Goal: Task Accomplishment & Management: Manage account settings

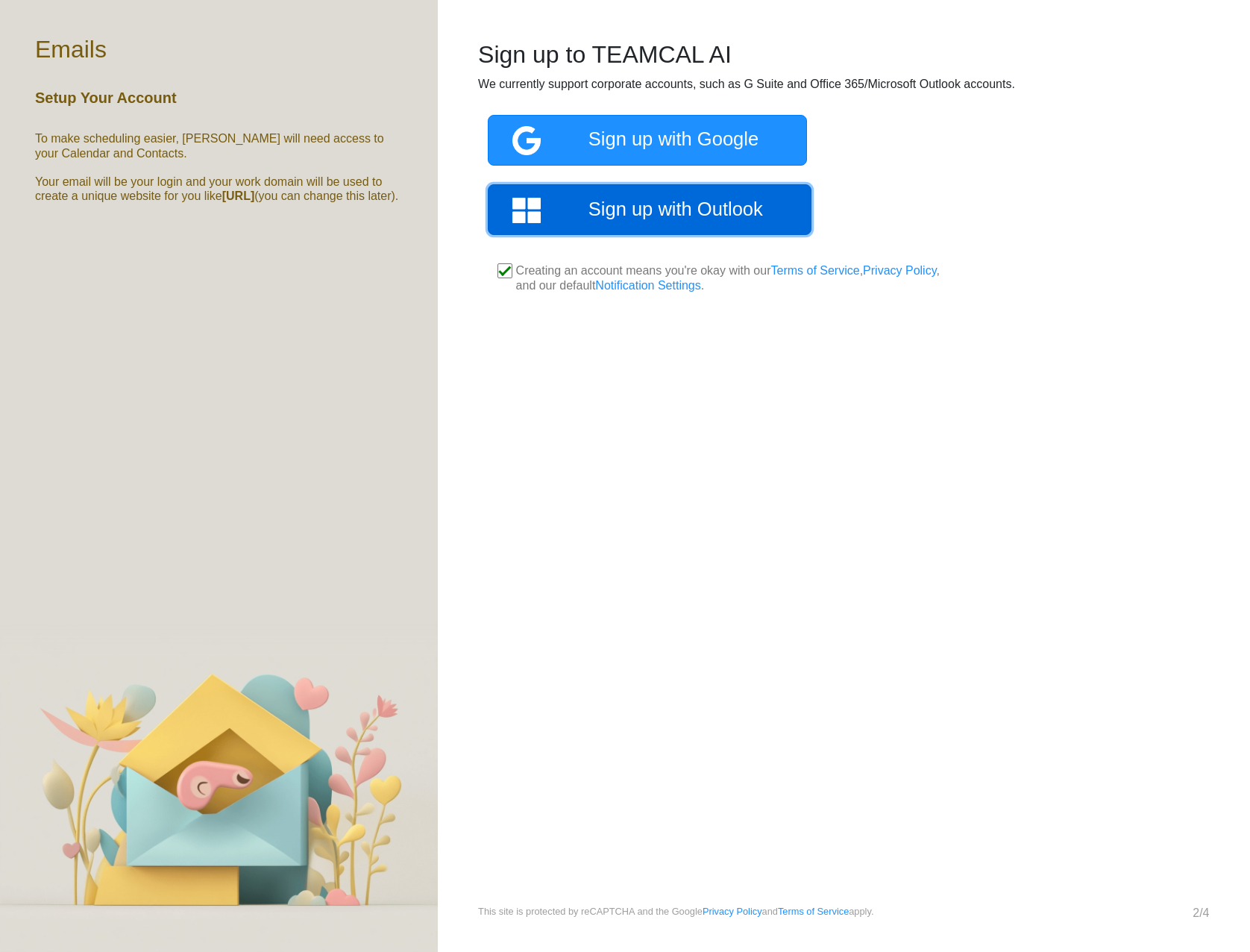
click at [646, 210] on link "Sign up with Outlook" at bounding box center [649, 210] width 323 height 51
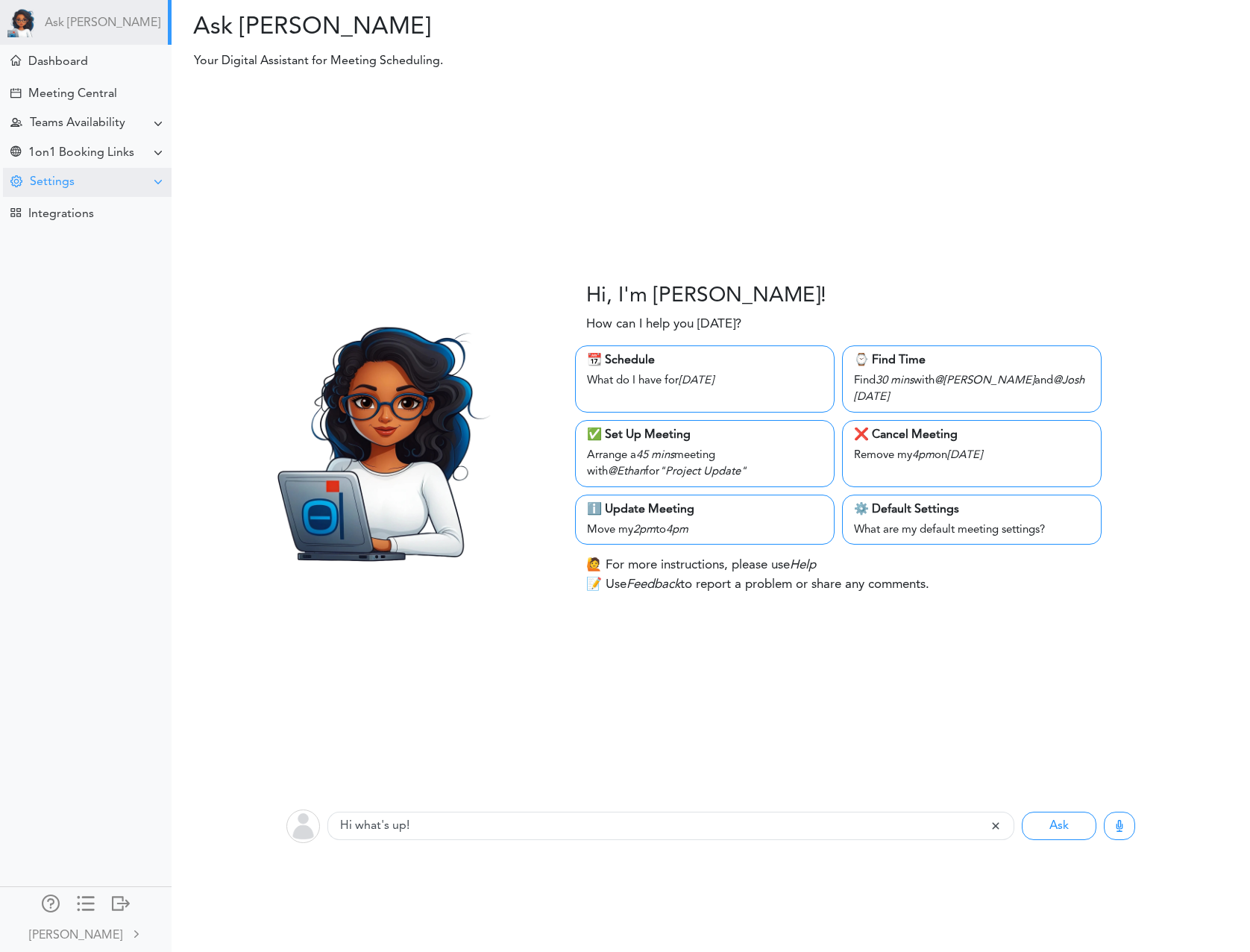
click at [83, 185] on div "Settings" at bounding box center [87, 182] width 168 height 29
click at [74, 212] on div "Preferences" at bounding box center [56, 210] width 57 height 7
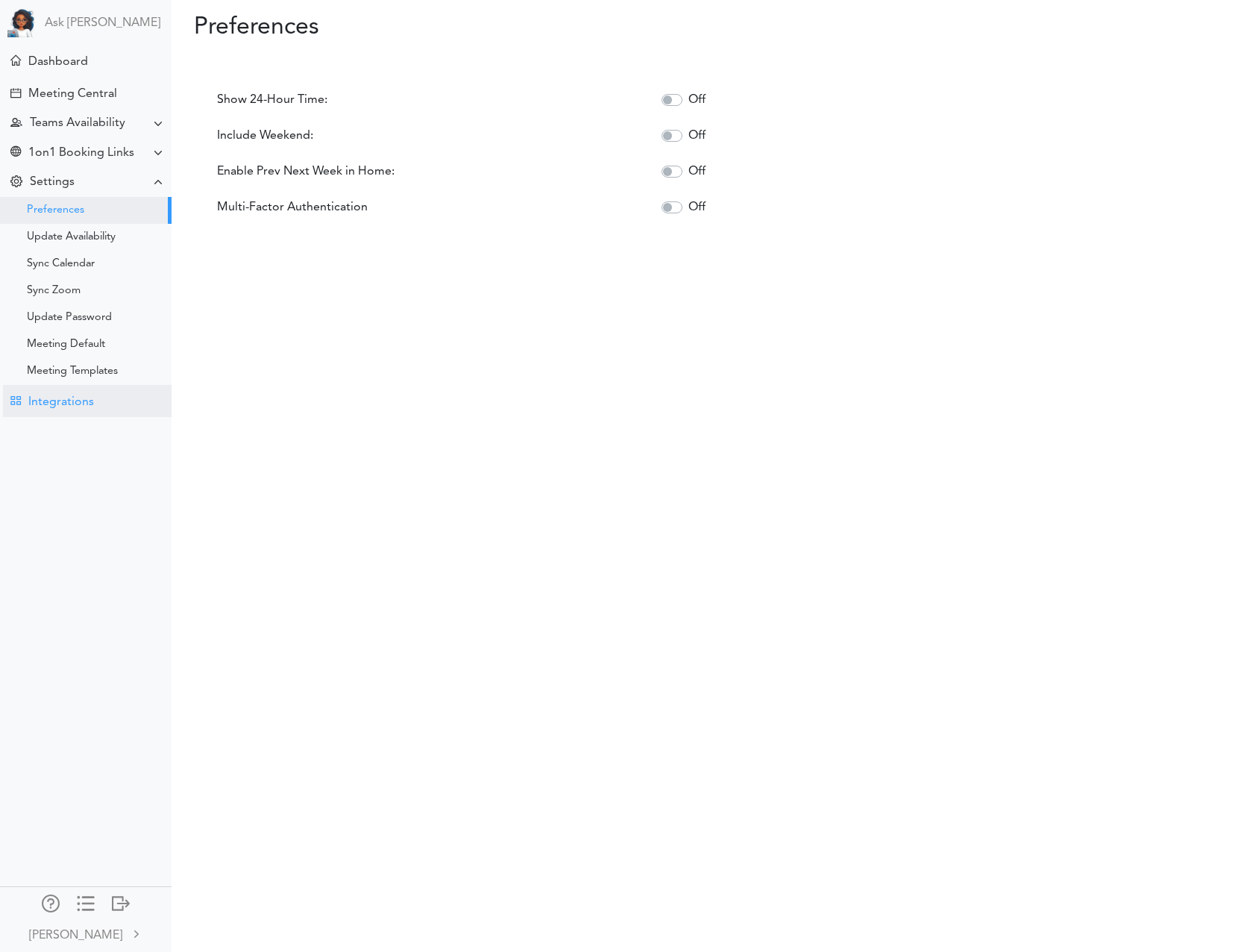
click at [87, 394] on div "Integrations" at bounding box center [87, 401] width 168 height 32
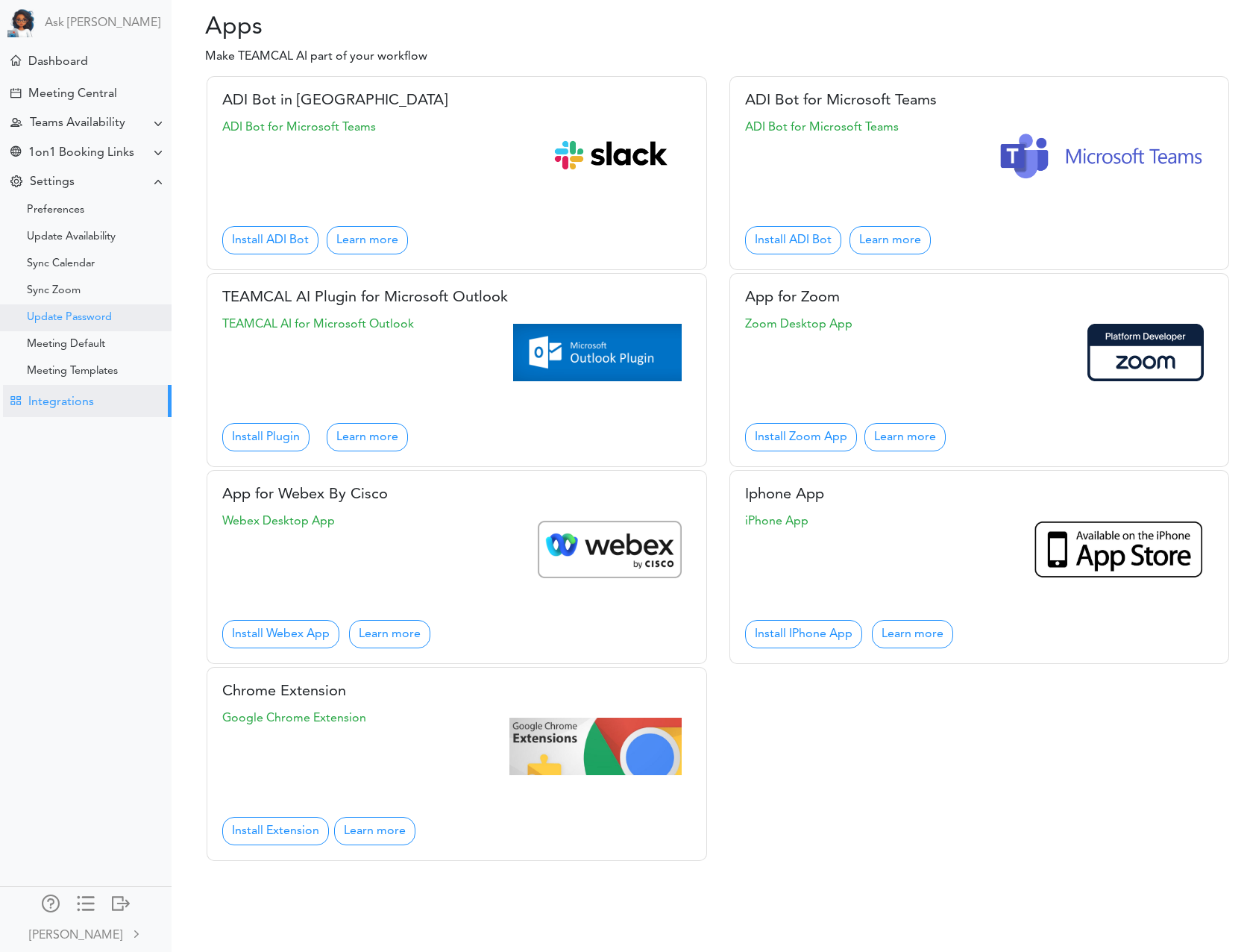
click at [81, 327] on div "Update Password" at bounding box center [86, 318] width 172 height 27
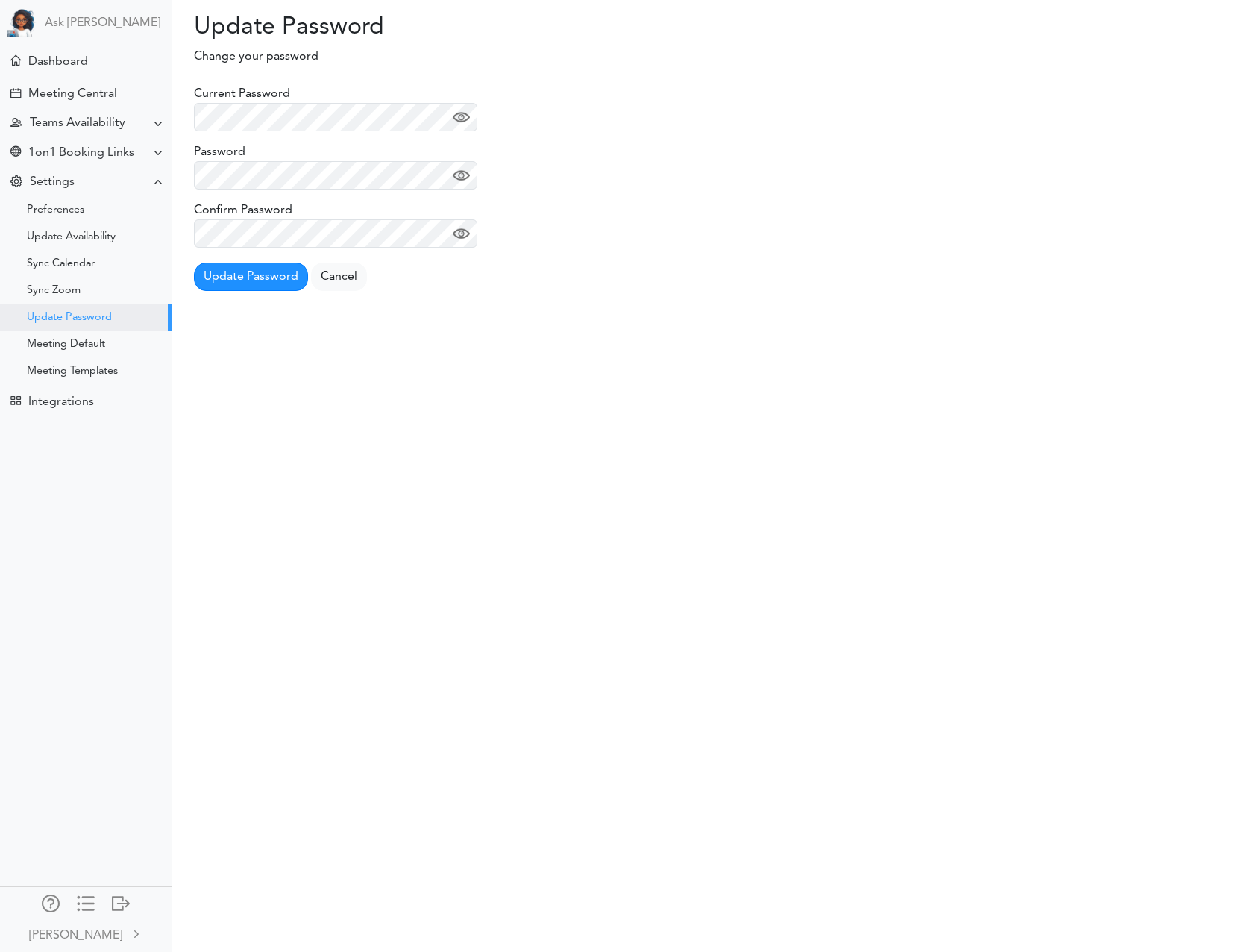
click at [467, 118] on img at bounding box center [460, 117] width 17 height 17
click at [260, 269] on button "Update Password" at bounding box center [250, 277] width 114 height 29
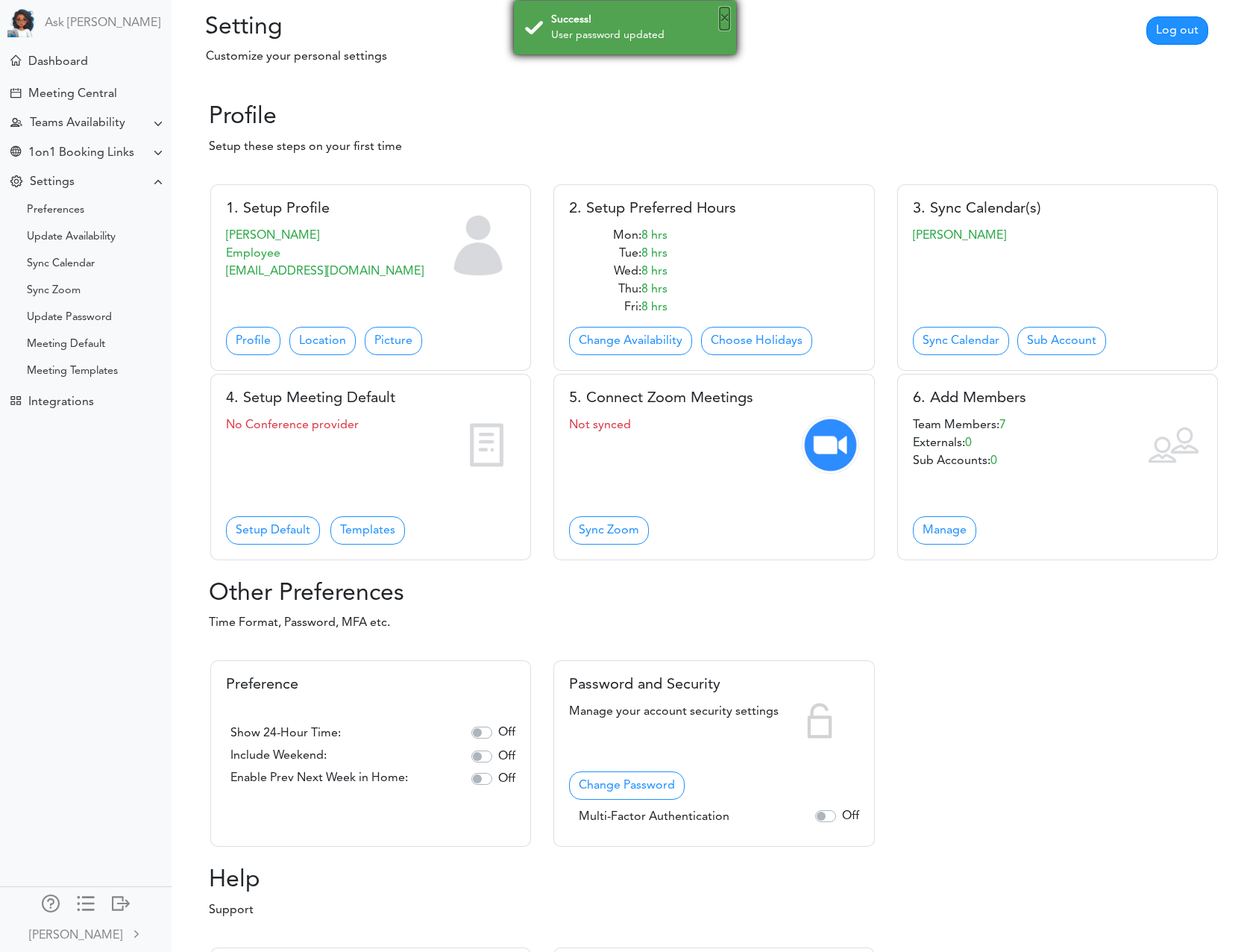
click at [724, 15] on button "×" at bounding box center [724, 18] width 10 height 22
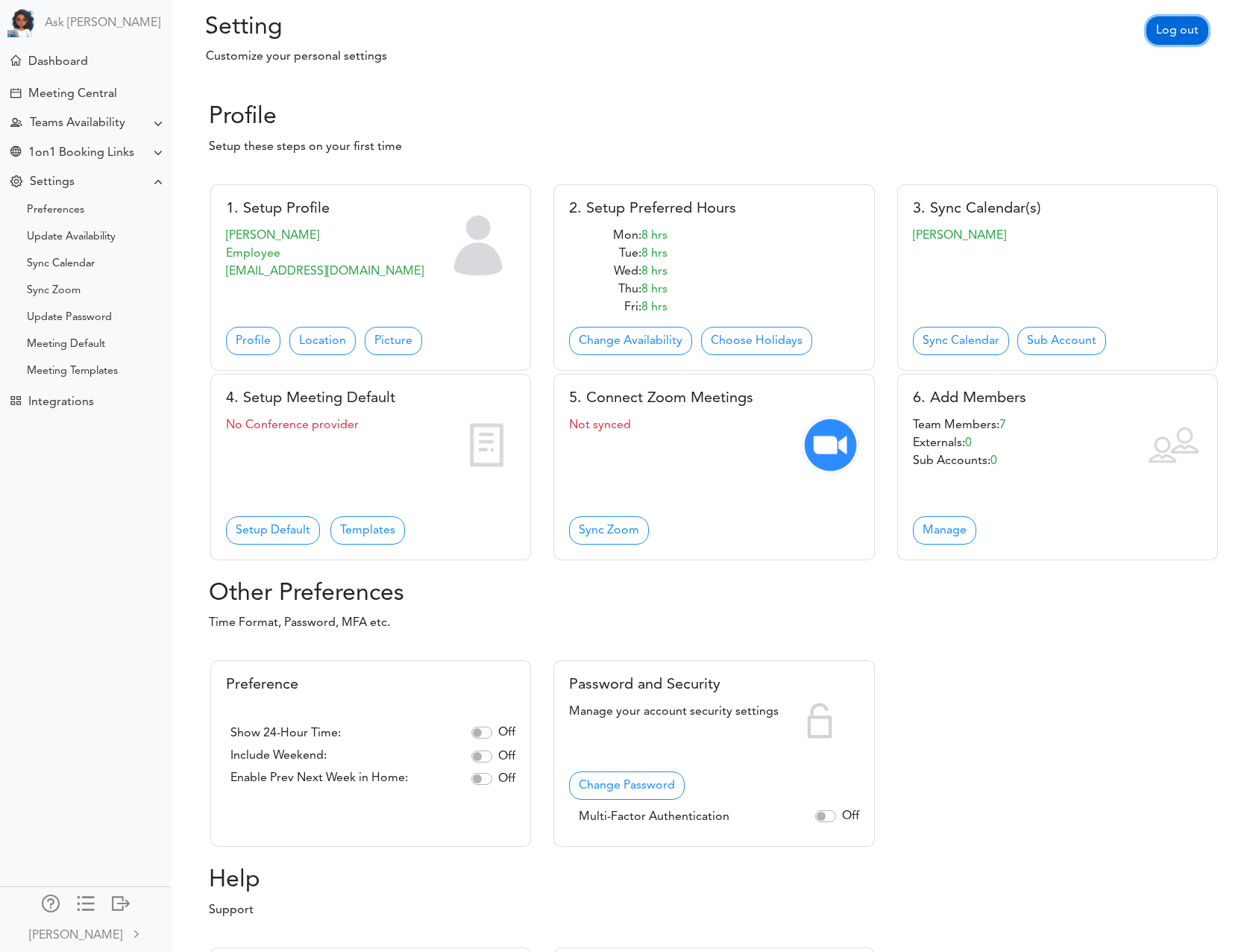
drag, startPoint x: 1175, startPoint y: 35, endPoint x: 1160, endPoint y: 32, distance: 15.3
click at [1175, 35] on link "Log out" at bounding box center [1177, 30] width 62 height 29
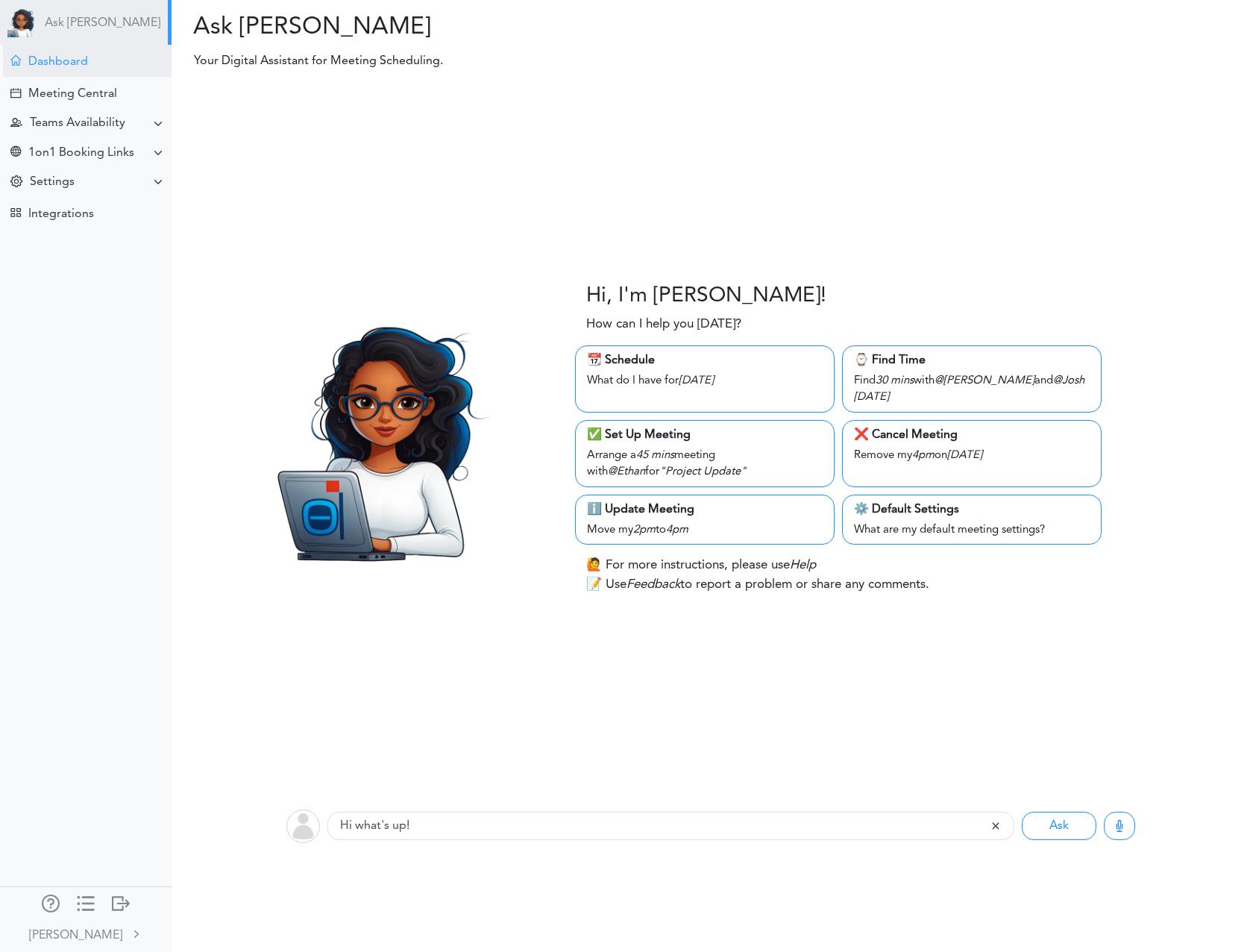
click at [78, 68] on div "Dashboard" at bounding box center [58, 63] width 60 height 14
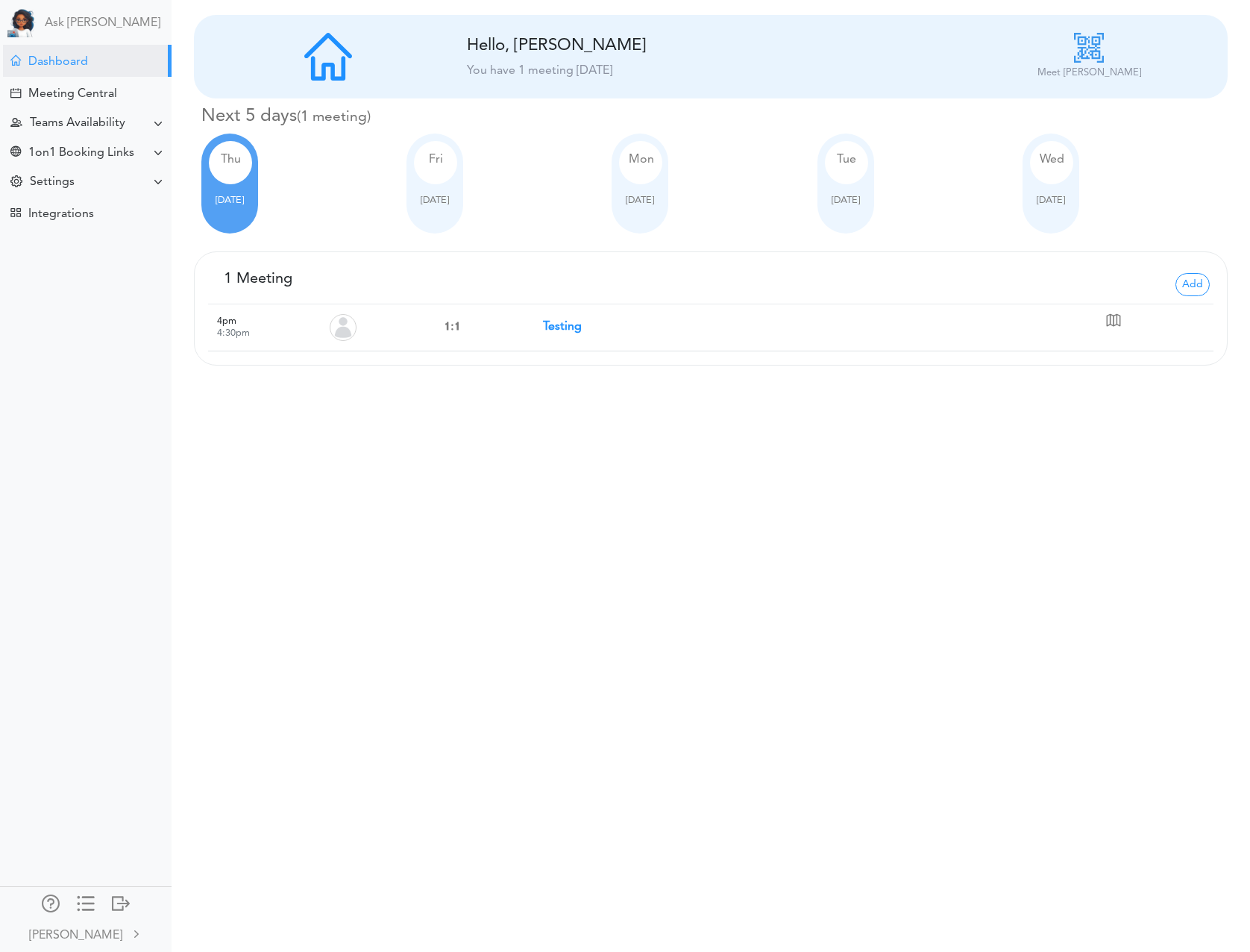
click at [442, 187] on div at bounding box center [434, 189] width 42 height 9
click at [647, 205] on div "Mon Sep 29" at bounding box center [639, 184] width 56 height 100
click at [860, 212] on div "Tue Sep 30" at bounding box center [845, 184] width 56 height 100
click at [1048, 205] on div "Wed Oct 01" at bounding box center [1050, 184] width 56 height 100
click at [1085, 58] on img at bounding box center [1088, 47] width 30 height 30
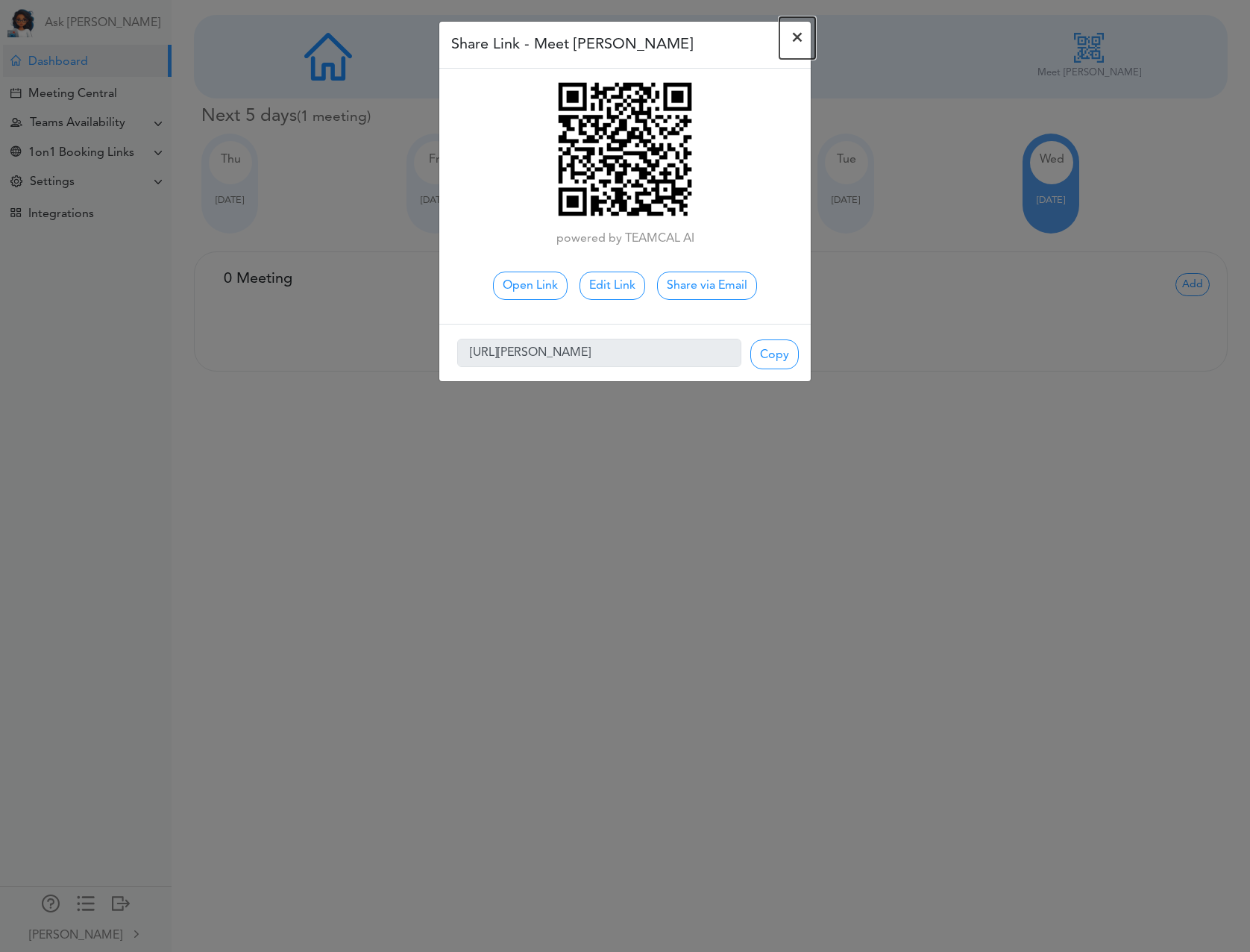
click at [795, 38] on span "×" at bounding box center [796, 38] width 12 height 18
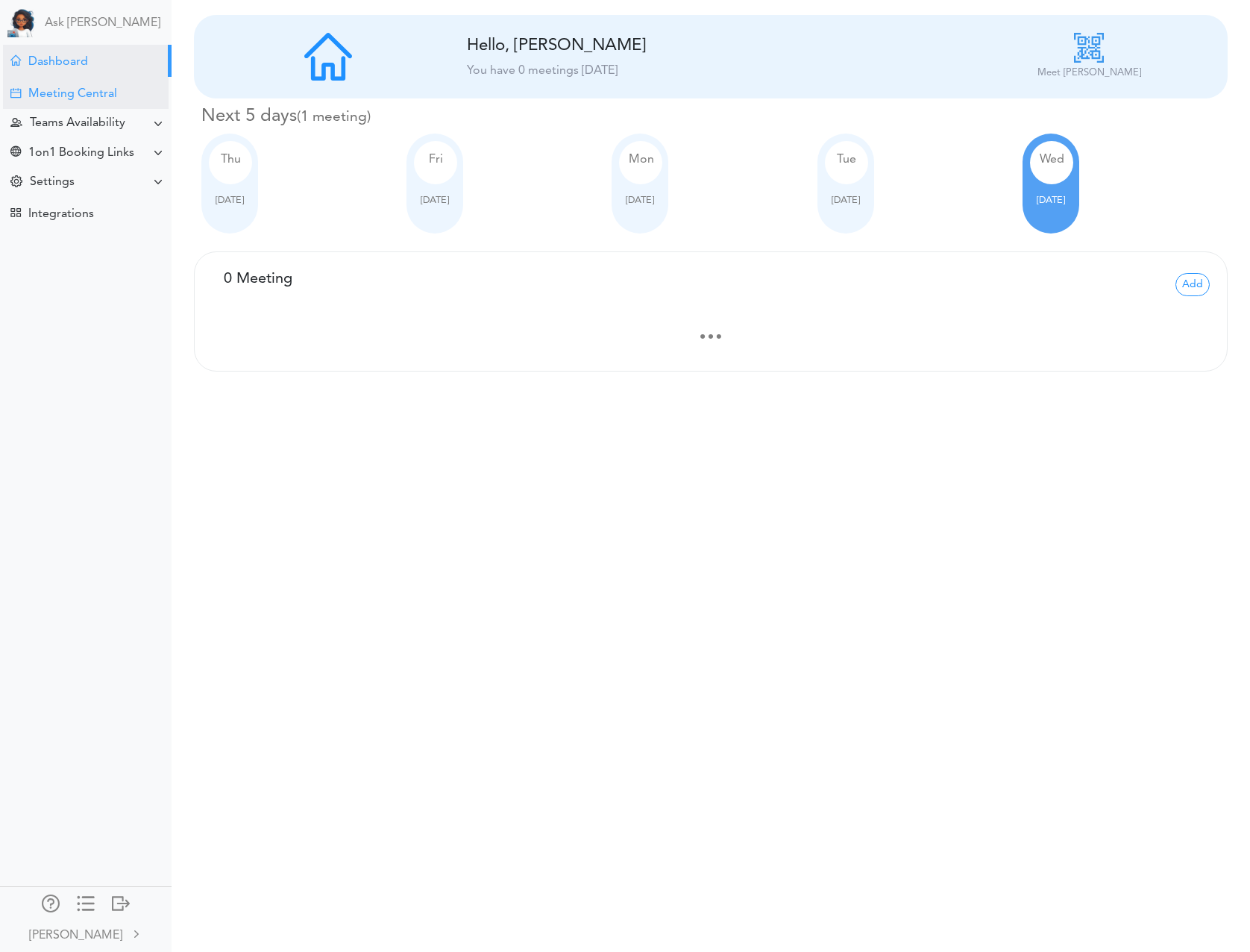
click at [84, 99] on div "Meeting Central" at bounding box center [73, 94] width 89 height 14
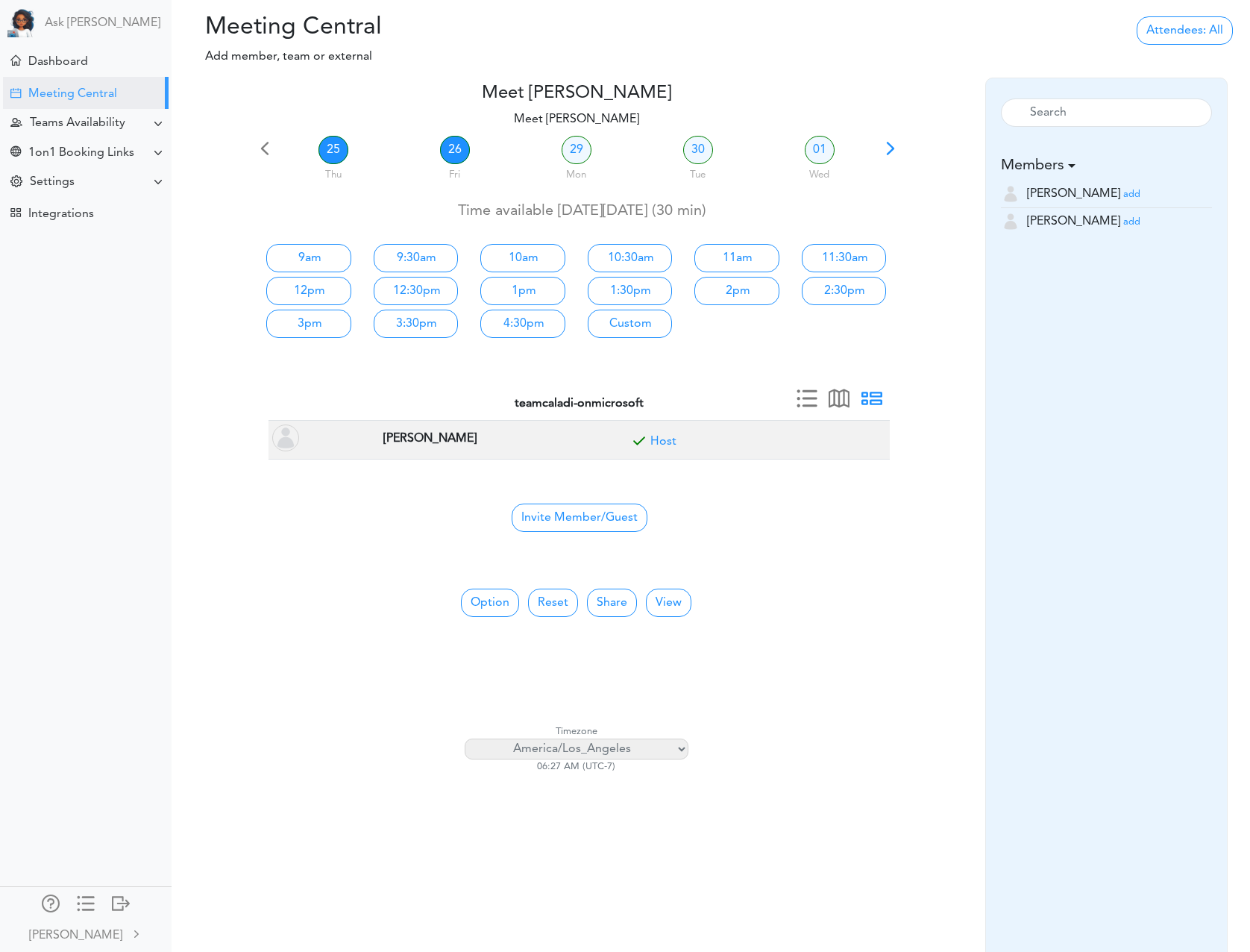
click at [449, 154] on link "26" at bounding box center [454, 150] width 30 height 29
click at [578, 155] on link "29" at bounding box center [576, 150] width 30 height 29
click at [700, 159] on link "30" at bounding box center [698, 150] width 30 height 29
click at [333, 155] on link "25" at bounding box center [333, 150] width 30 height 29
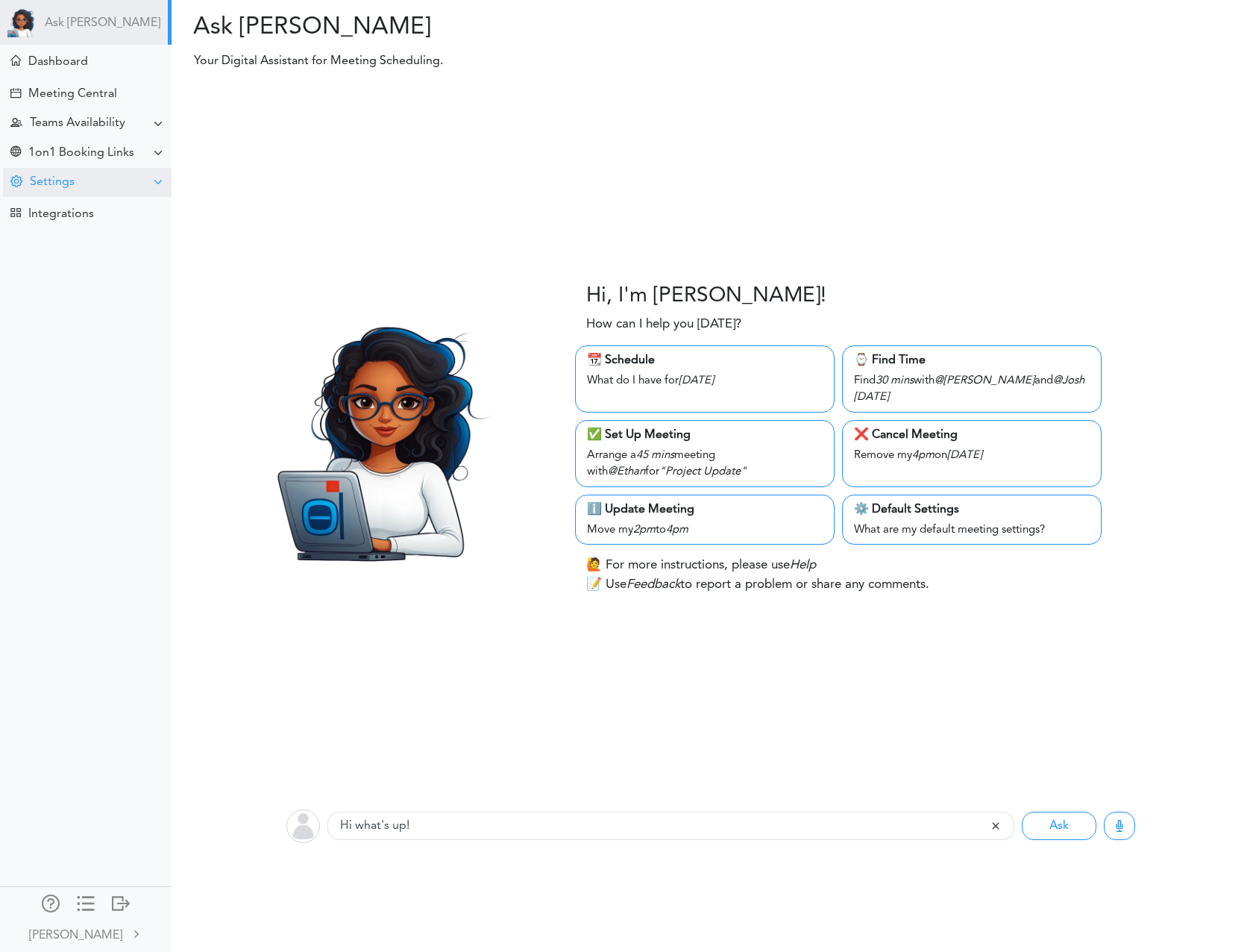
click at [89, 174] on div "Settings" at bounding box center [87, 182] width 168 height 29
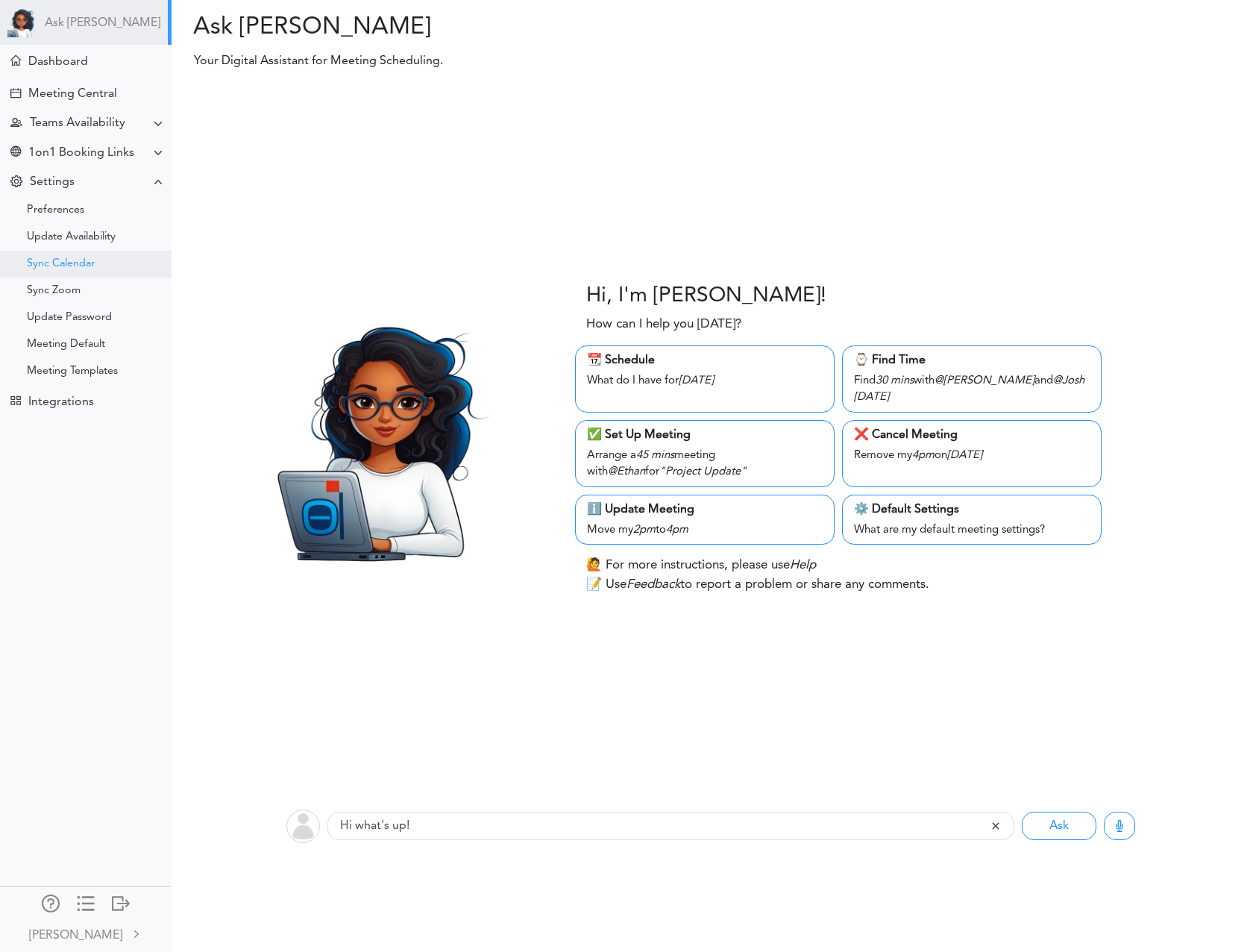
click at [106, 253] on div "Sync Calendar" at bounding box center [86, 264] width 172 height 27
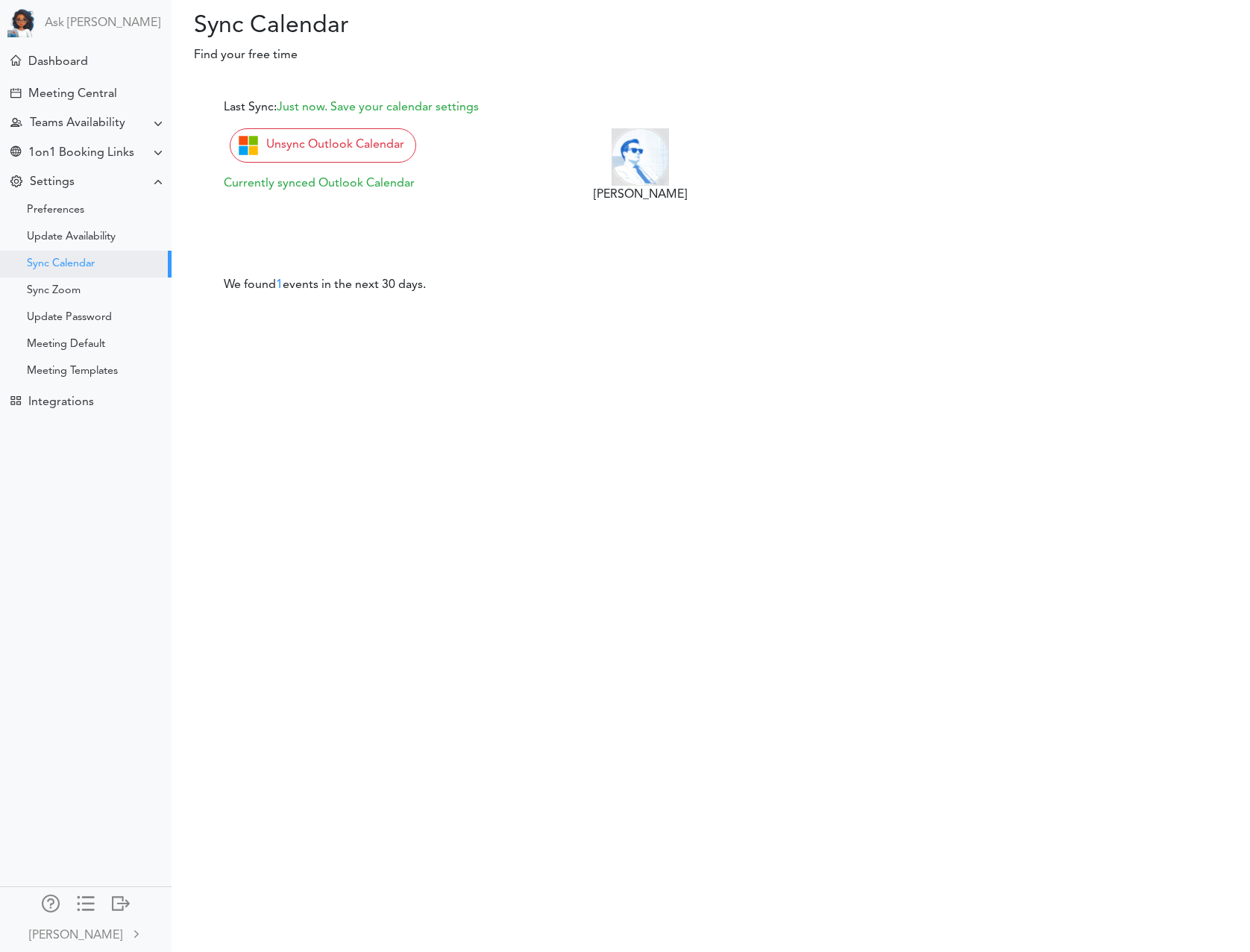
click at [635, 163] on img at bounding box center [640, 157] width 57 height 57
click at [414, 207] on div "Last Sync: Just now. Save your calendar settings Unsync Outlook Calendar Curren…" at bounding box center [455, 196] width 485 height 195
click at [109, 414] on div "Integrations" at bounding box center [87, 401] width 168 height 32
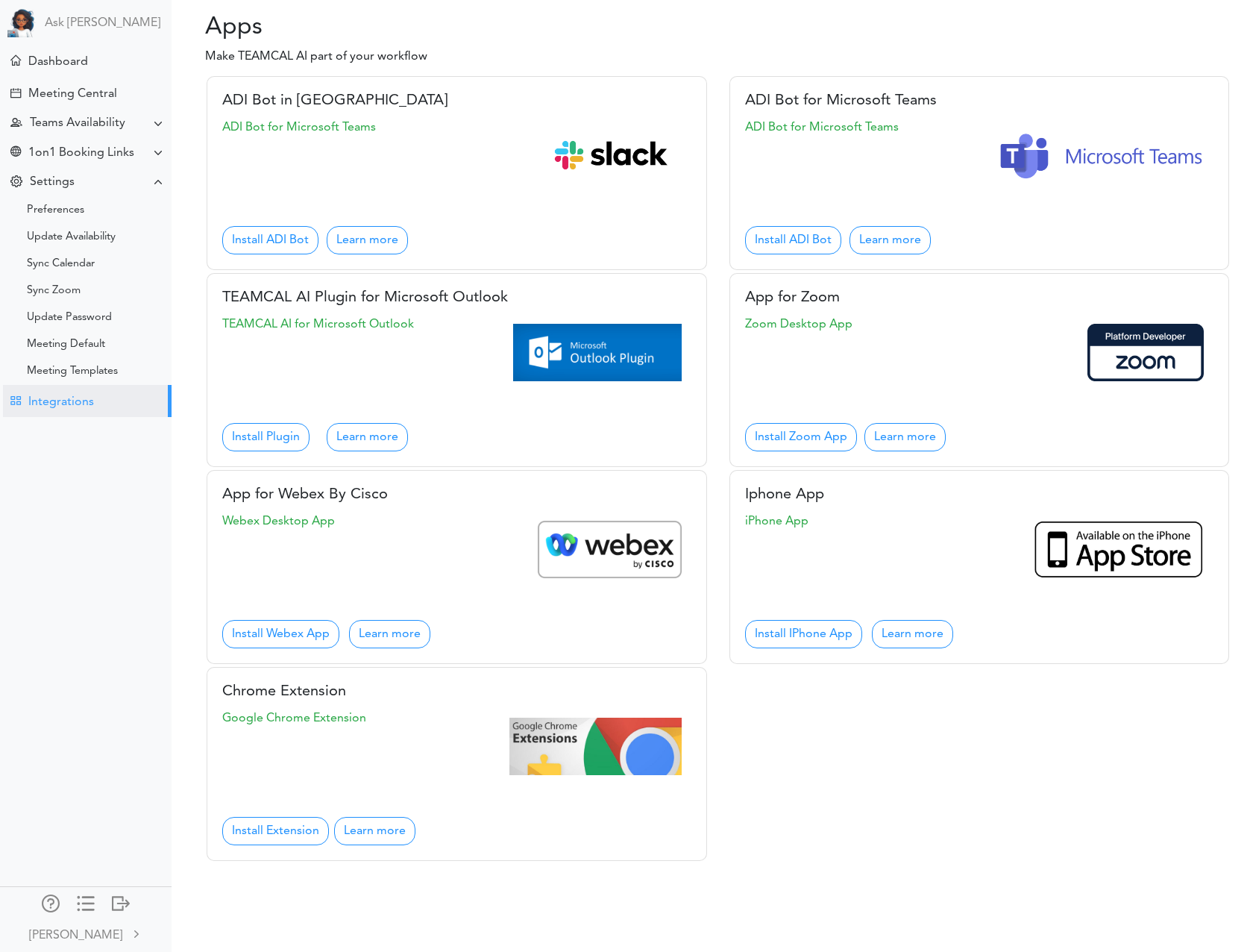
drag, startPoint x: 121, startPoint y: 903, endPoint x: 130, endPoint y: 896, distance: 11.4
click at [121, 903] on div at bounding box center [121, 901] width 18 height 15
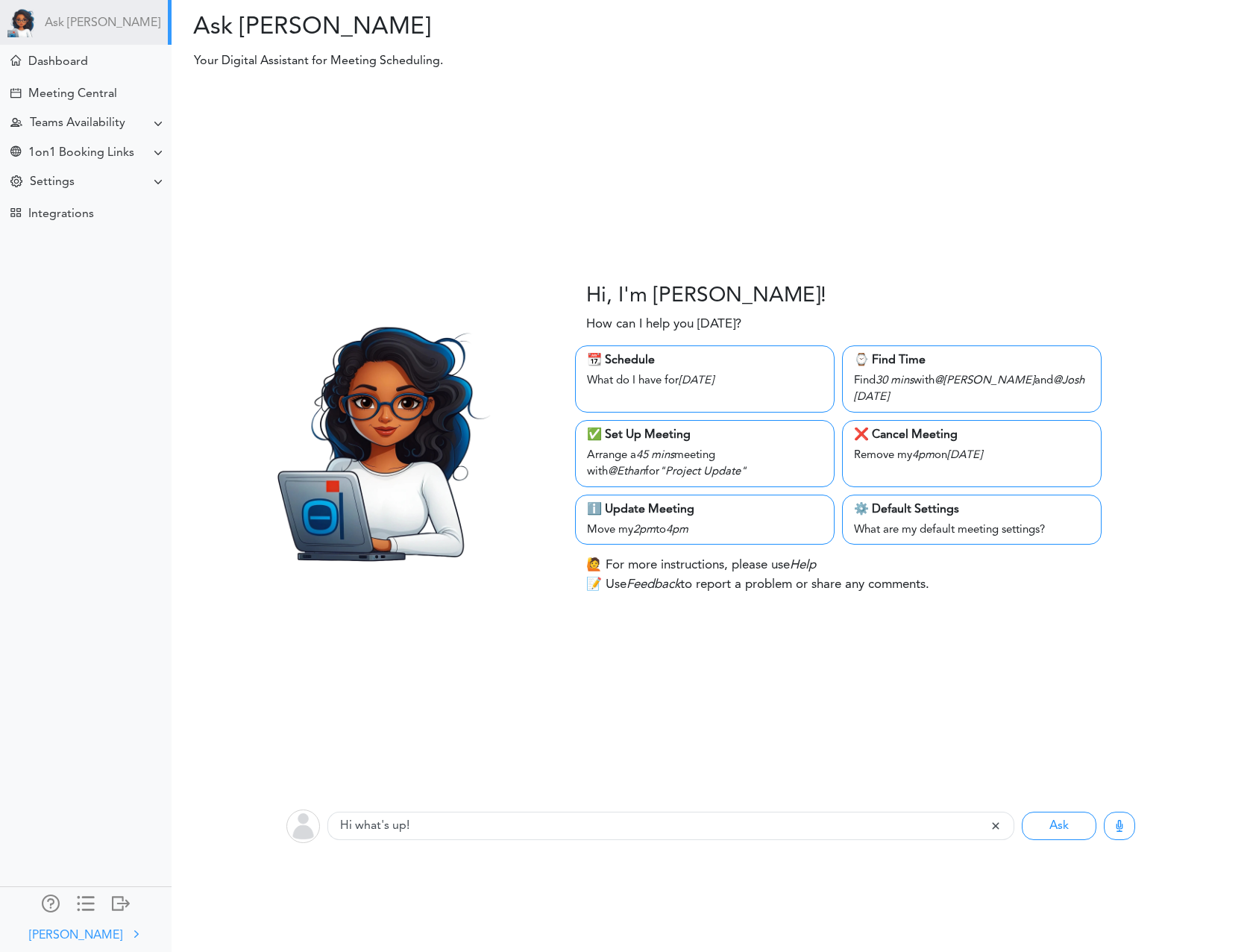
click at [87, 934] on div "[PERSON_NAME]" at bounding box center [75, 935] width 93 height 18
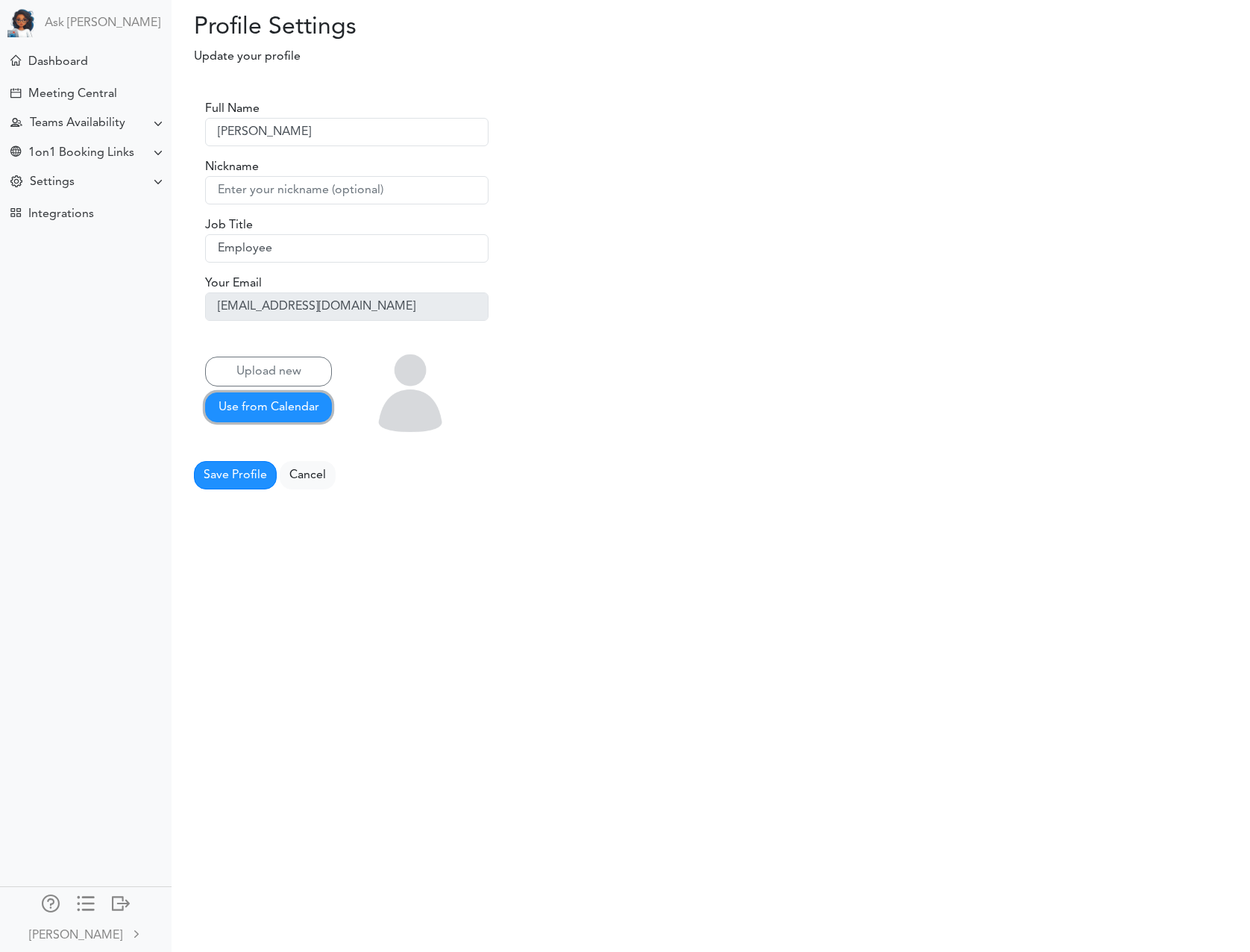
click at [255, 403] on button "Use from Calendar" at bounding box center [269, 407] width 127 height 30
click at [255, 402] on button "Use from Calendar" at bounding box center [269, 407] width 127 height 30
click at [255, 403] on button "Use from Calendar" at bounding box center [269, 407] width 127 height 30
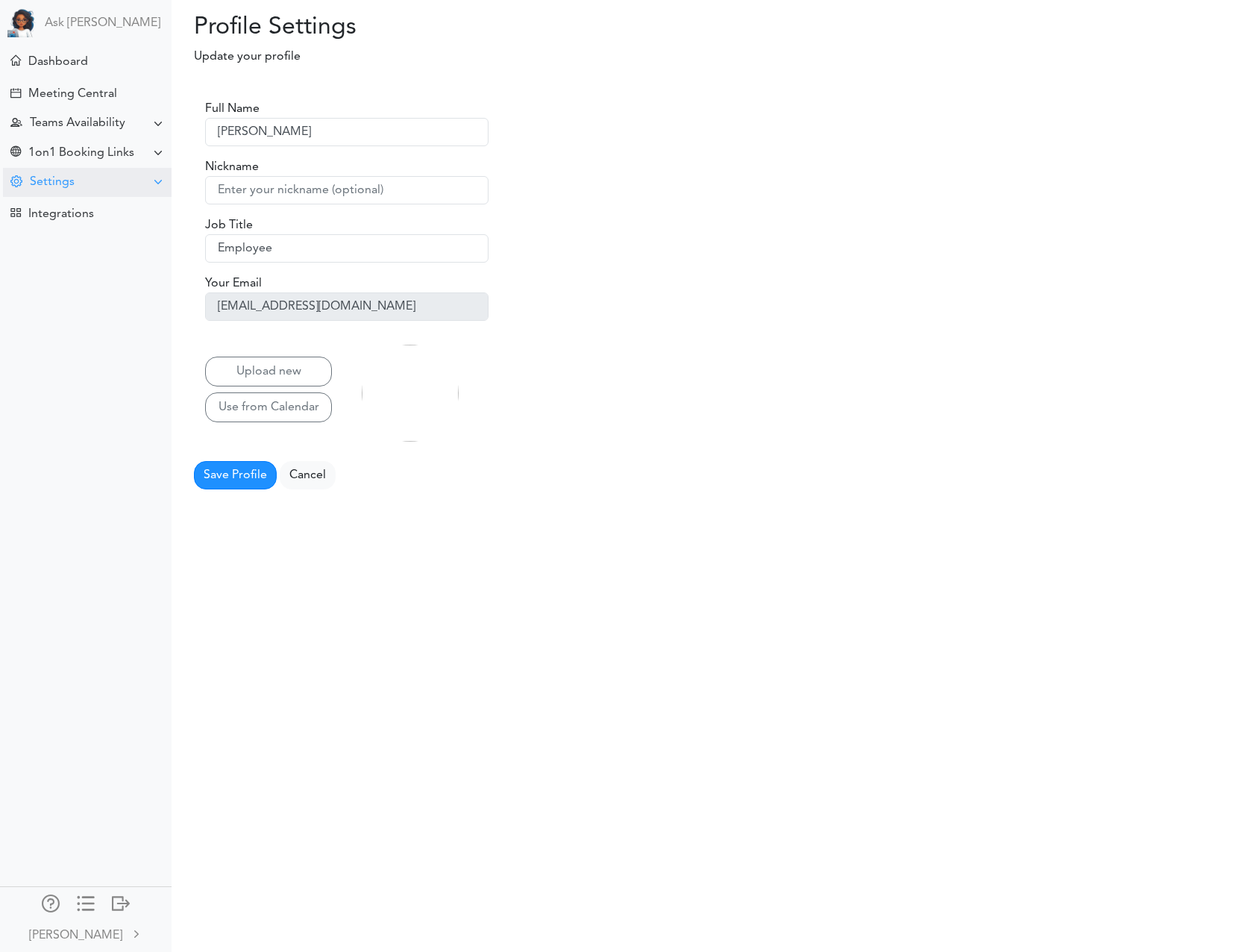
click at [82, 185] on div "Settings" at bounding box center [87, 182] width 168 height 29
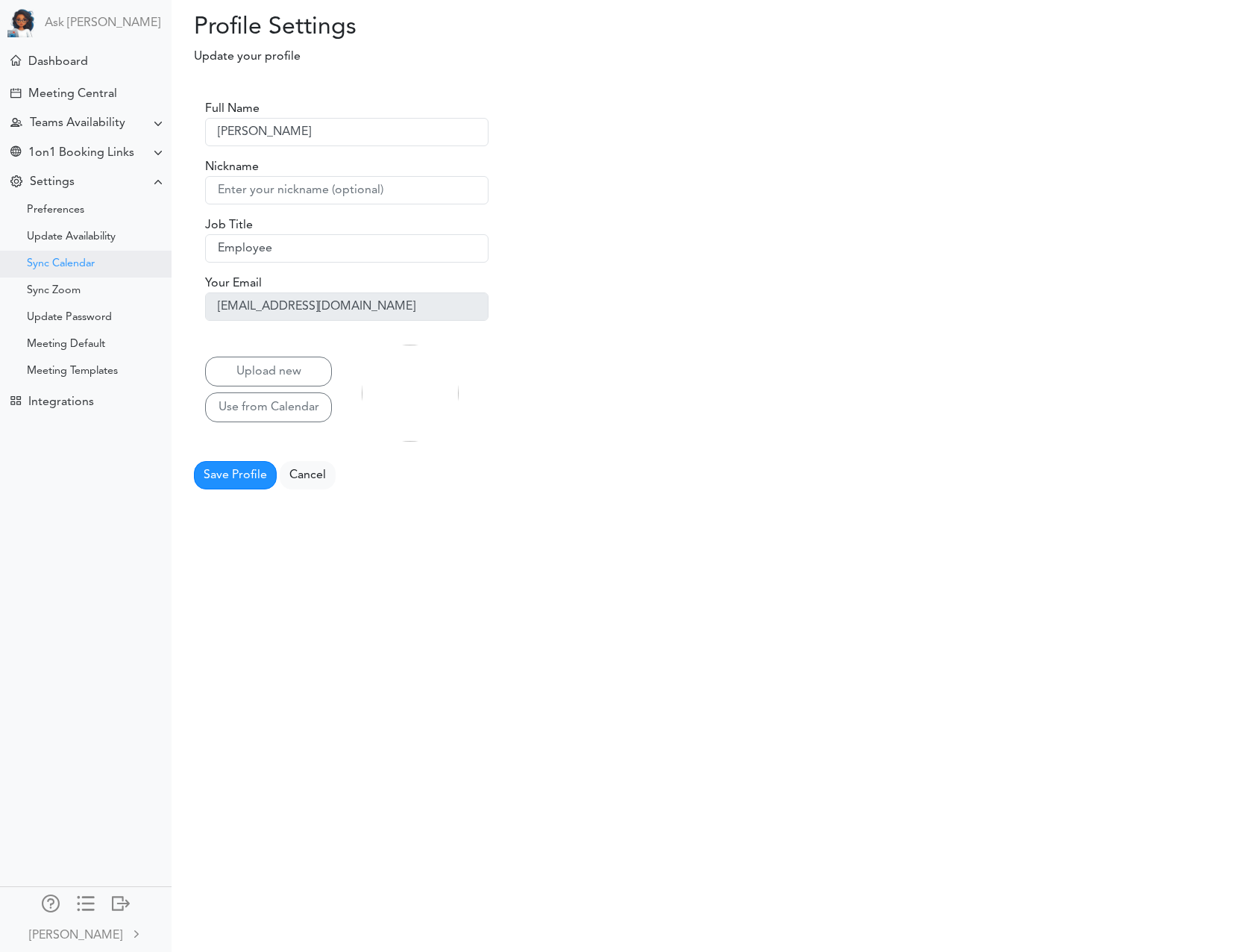
click at [81, 261] on div "Sync Calendar" at bounding box center [61, 264] width 68 height 7
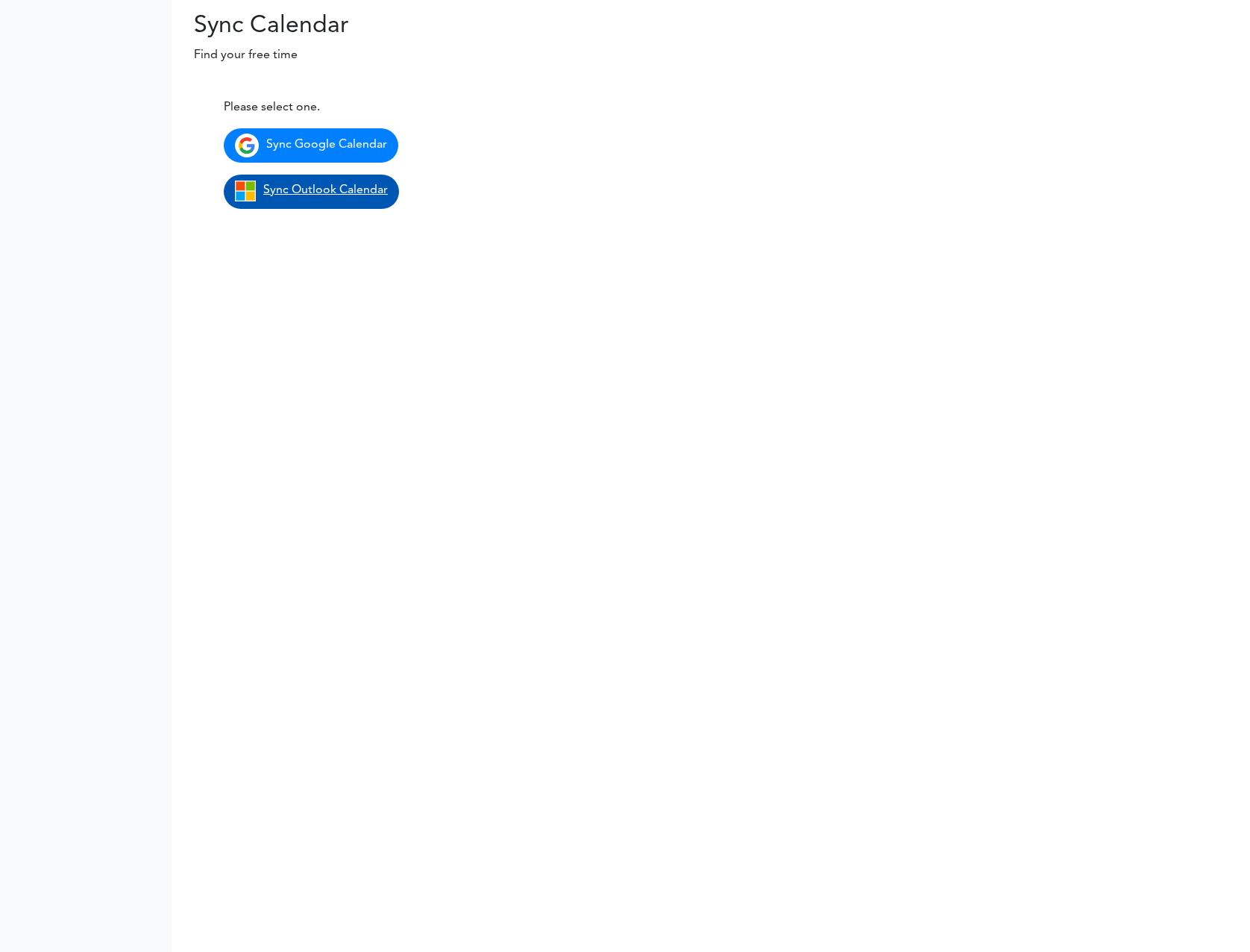
click at [327, 190] on span "Sync Outlook Calendar" at bounding box center [325, 190] width 124 height 12
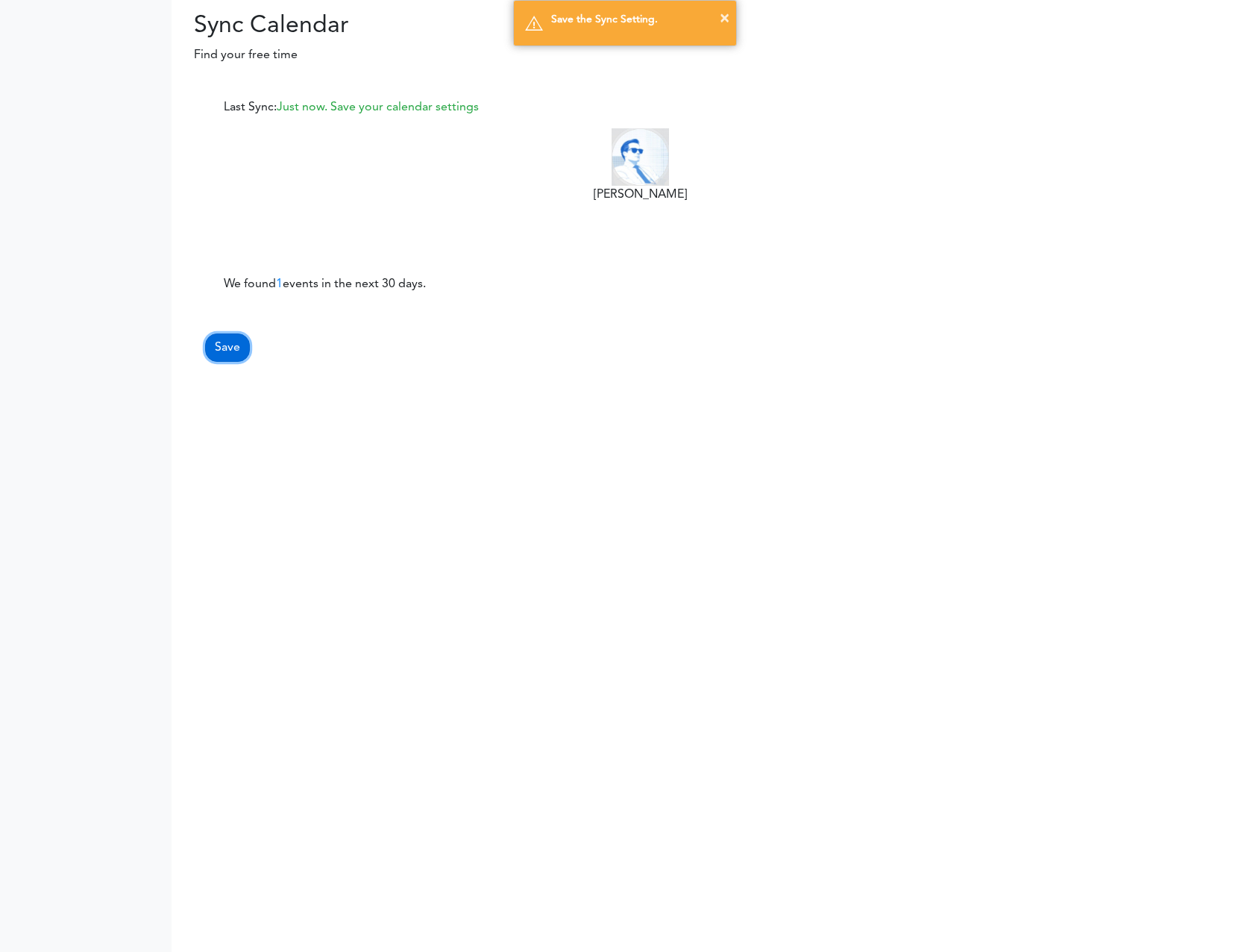
click at [235, 337] on button "Save" at bounding box center [227, 347] width 45 height 29
click at [727, 17] on button "×" at bounding box center [724, 18] width 10 height 22
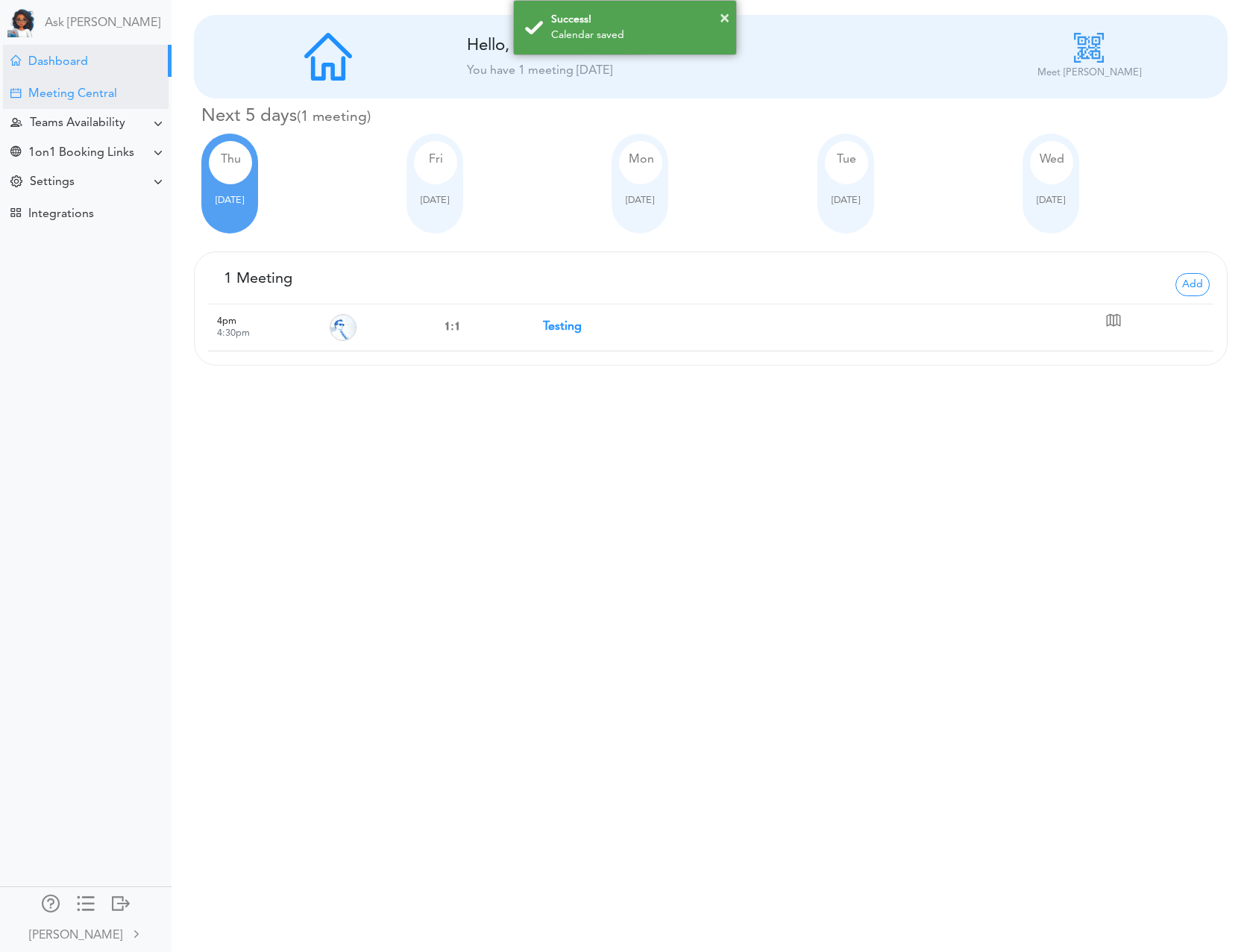
click at [90, 100] on div "Meeting Central" at bounding box center [73, 94] width 89 height 14
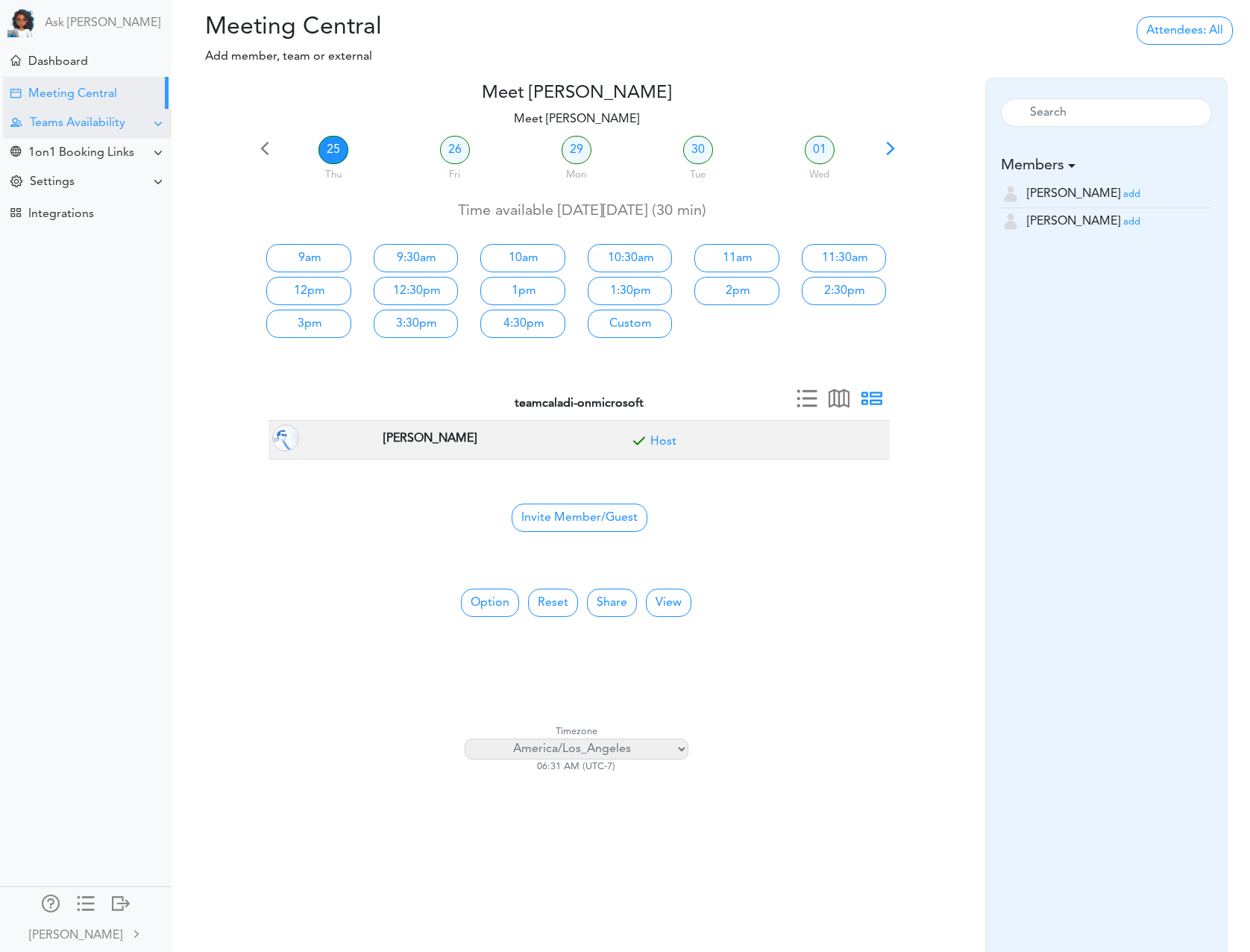
click at [158, 125] on div at bounding box center [158, 124] width 12 height 12
click at [158, 150] on div at bounding box center [158, 152] width 12 height 12
click at [157, 150] on div at bounding box center [158, 152] width 12 height 12
click at [159, 190] on div "Settings" at bounding box center [87, 182] width 168 height 29
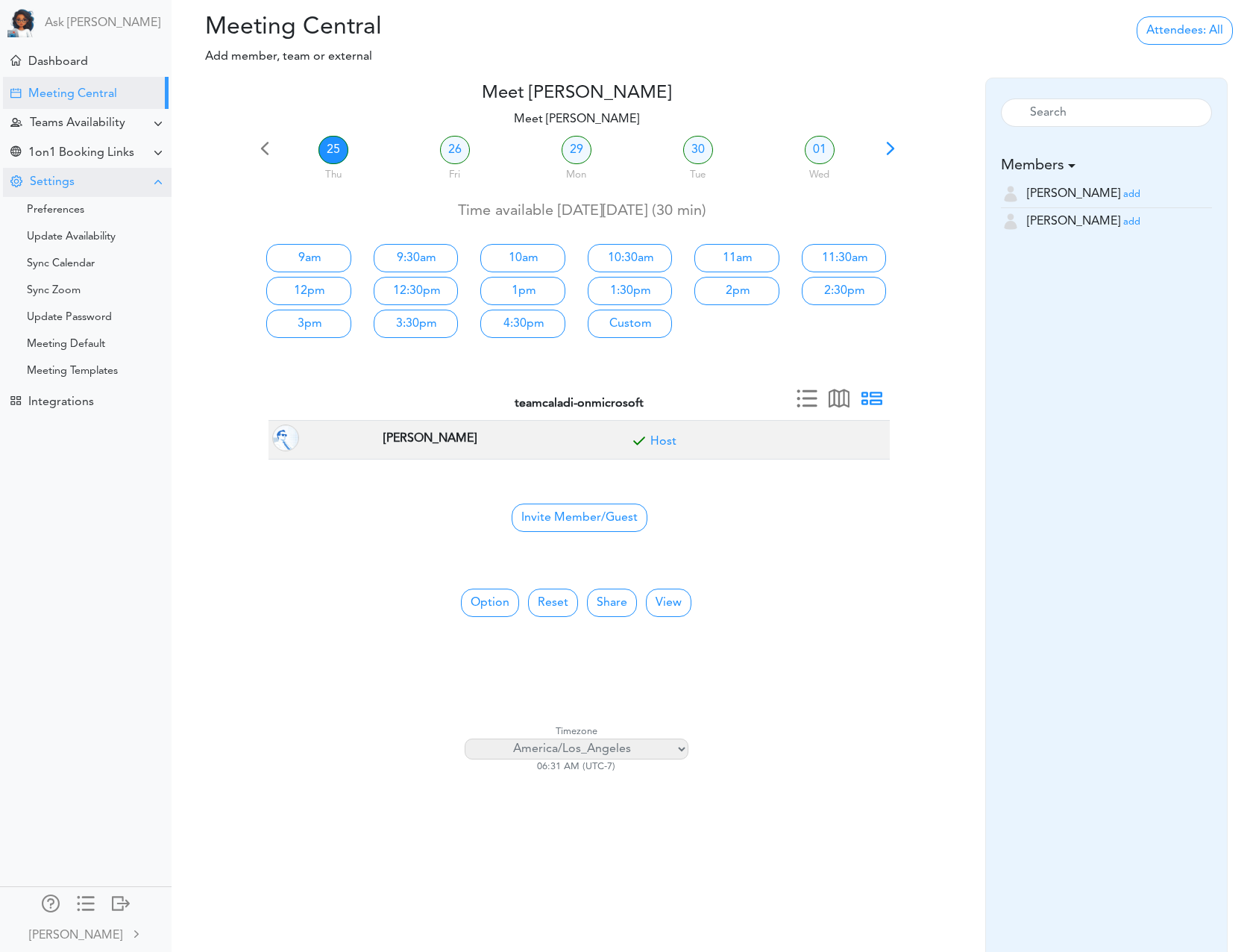
click at [159, 190] on div "Settings" at bounding box center [87, 182] width 168 height 29
